Goal: Contribute content

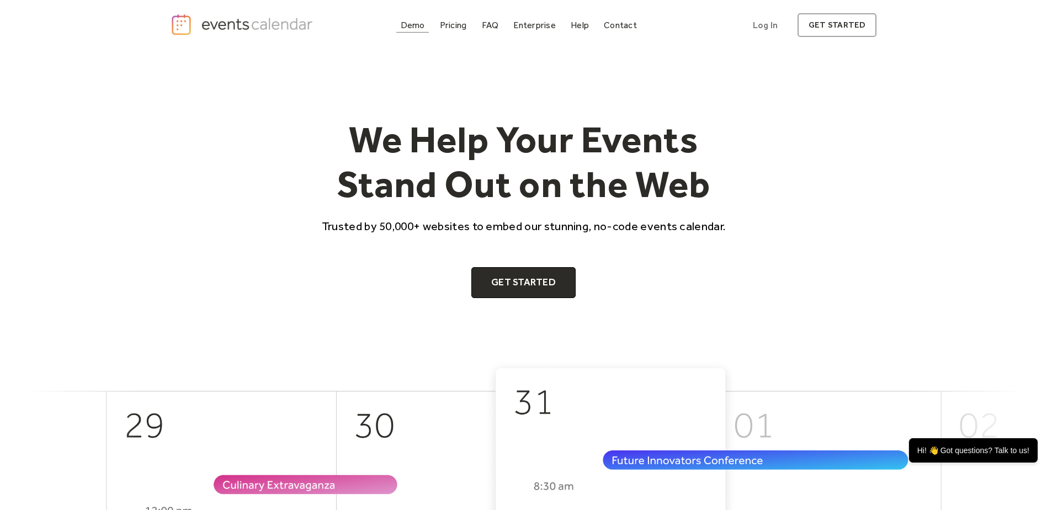
click at [406, 28] on div "Demo" at bounding box center [413, 25] width 24 height 6
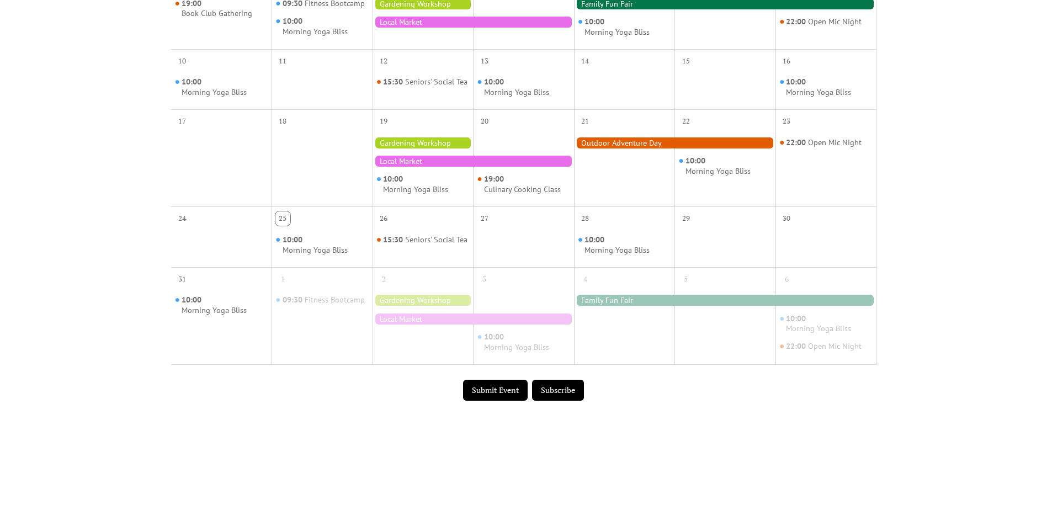
scroll to position [497, 0]
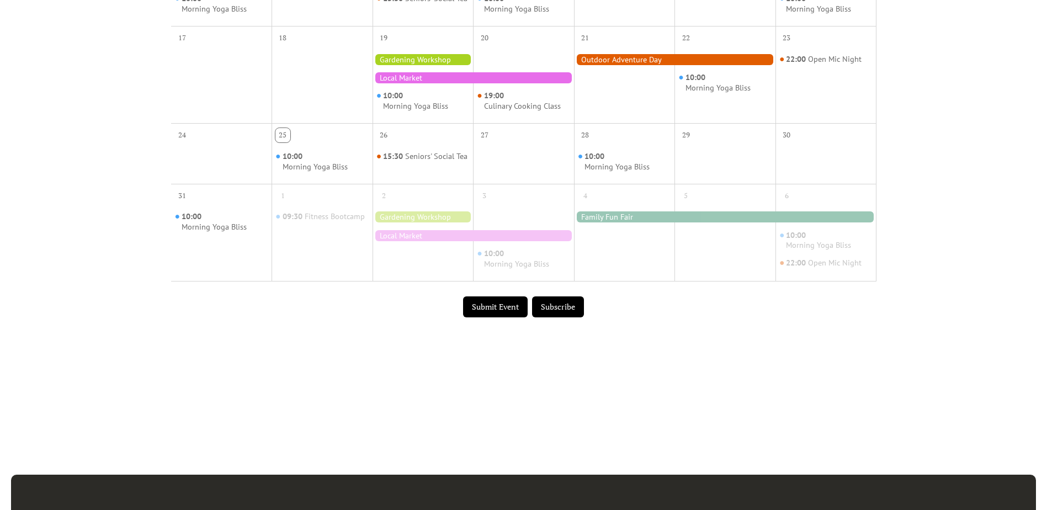
click at [508, 312] on button "Submit Event" at bounding box center [495, 306] width 65 height 21
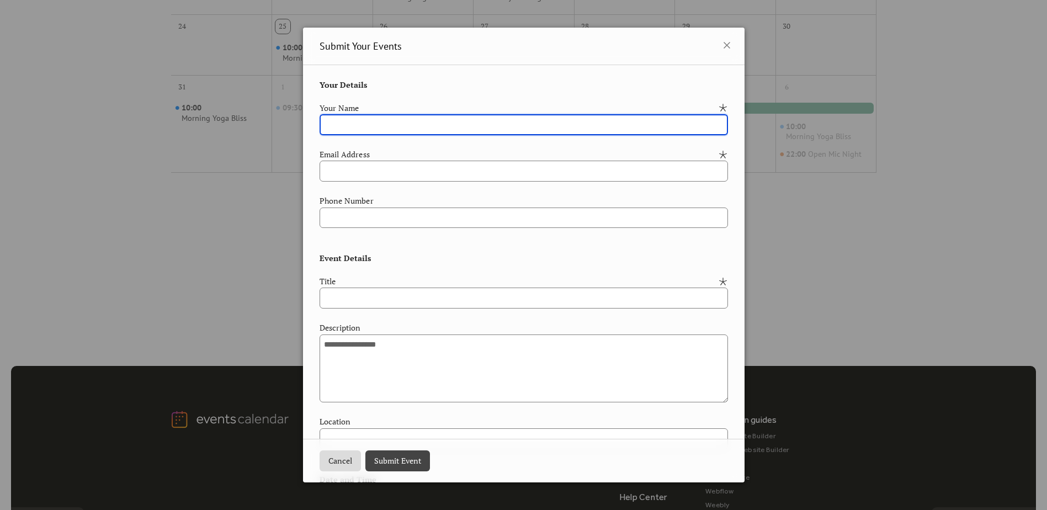
scroll to position [442, 0]
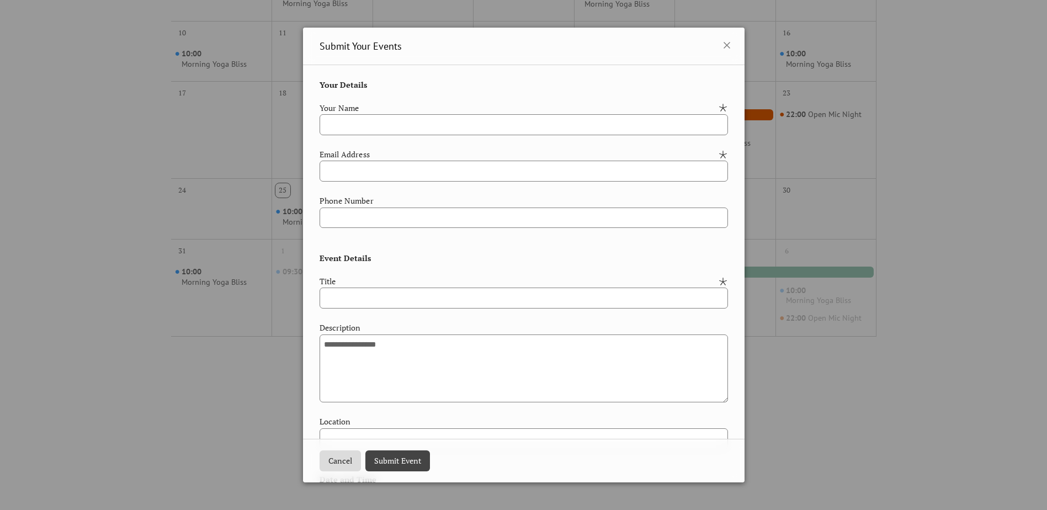
click at [339, 455] on button "Cancel" at bounding box center [340, 460] width 41 height 21
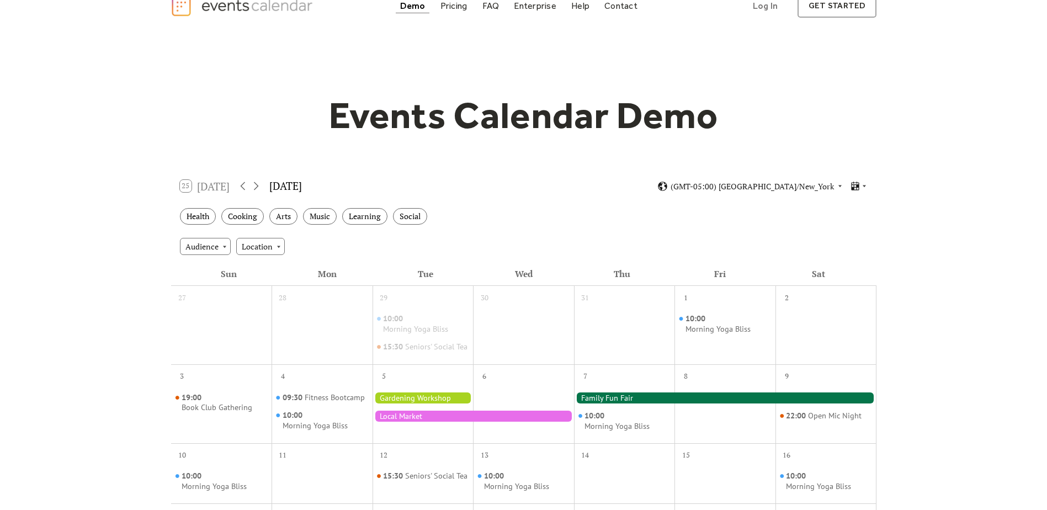
scroll to position [0, 0]
